Goal: Task Accomplishment & Management: Manage account settings

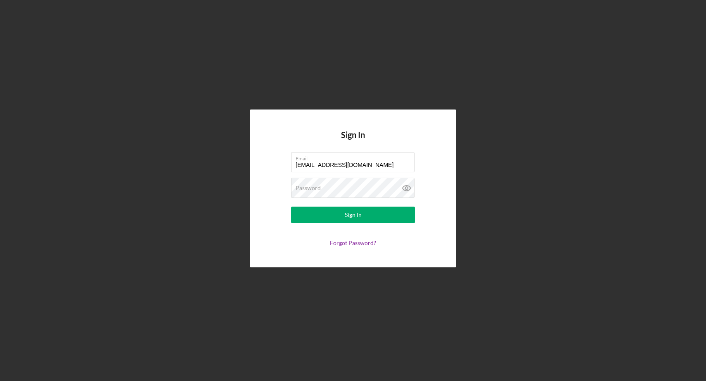
type input "[EMAIL_ADDRESS][DOMAIN_NAME]"
click at [353, 215] on button "Sign In" at bounding box center [353, 214] width 124 height 17
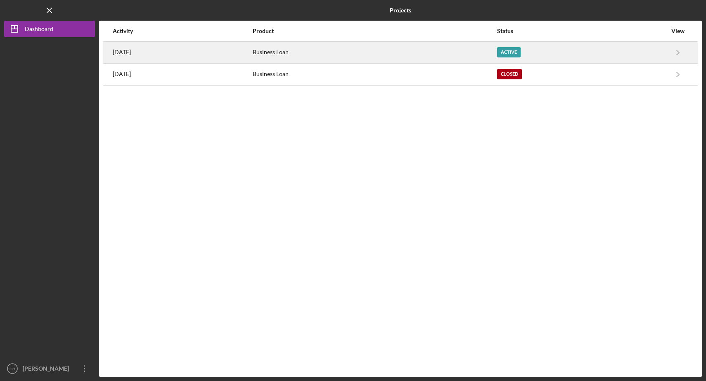
click at [377, 49] on div "Business Loan" at bounding box center [374, 52] width 243 height 21
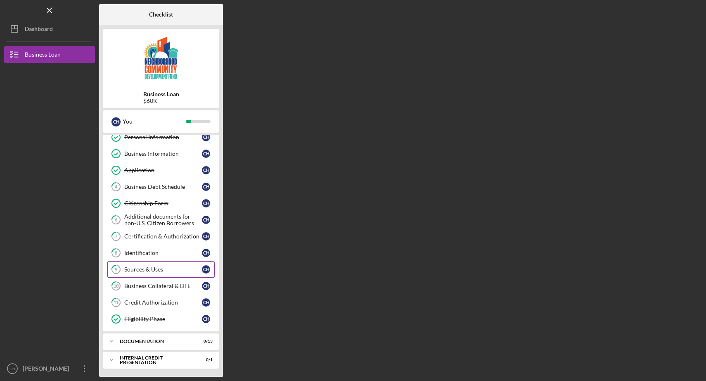
scroll to position [23, 0]
click at [160, 358] on div "Internal Credit Presentation" at bounding box center [164, 359] width 89 height 5
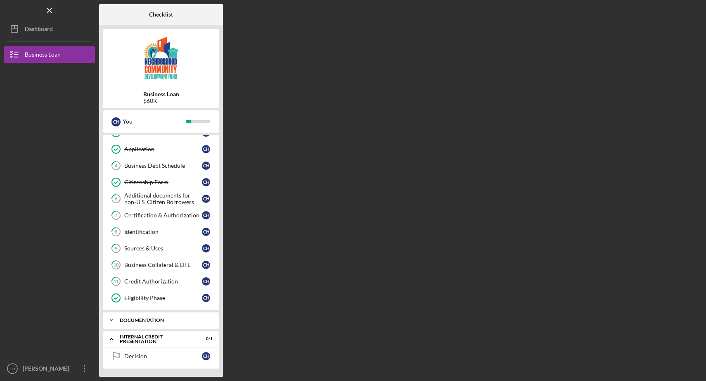
click at [165, 316] on div "Icon/Expander documentation 0 / 13" at bounding box center [161, 320] width 116 height 17
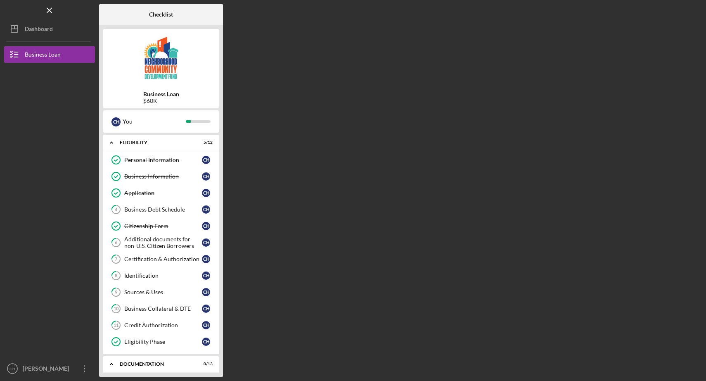
scroll to position [0, 0]
click at [43, 24] on div "Dashboard" at bounding box center [39, 30] width 28 height 19
